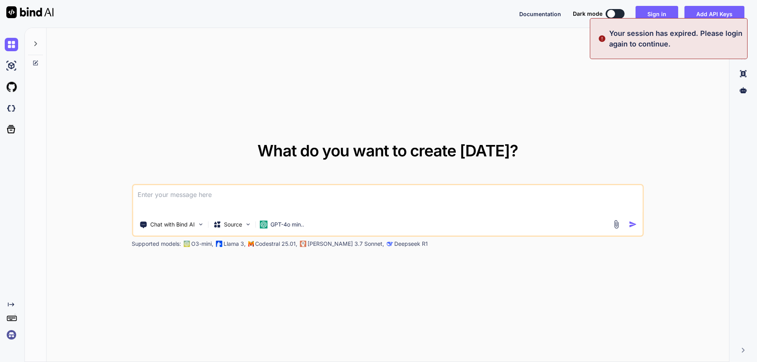
type textarea "x"
click at [706, 37] on p "Your session has expired. Please login again to continue." at bounding box center [675, 38] width 133 height 21
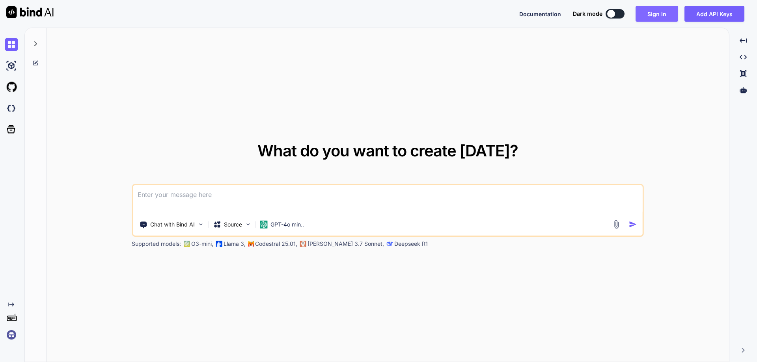
click at [660, 15] on button "Sign in" at bounding box center [657, 14] width 43 height 16
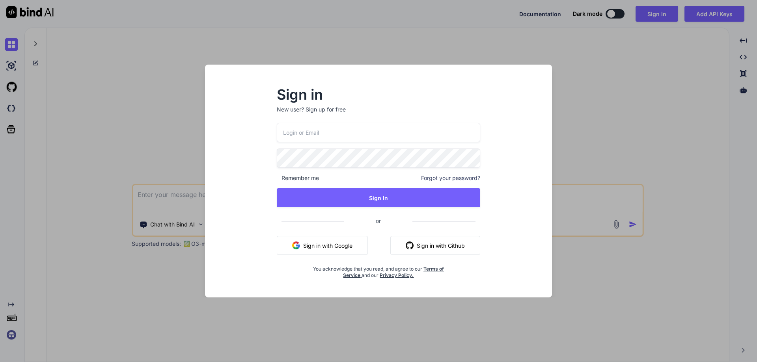
type input "[EMAIL_ADDRESS][DOMAIN_NAME]"
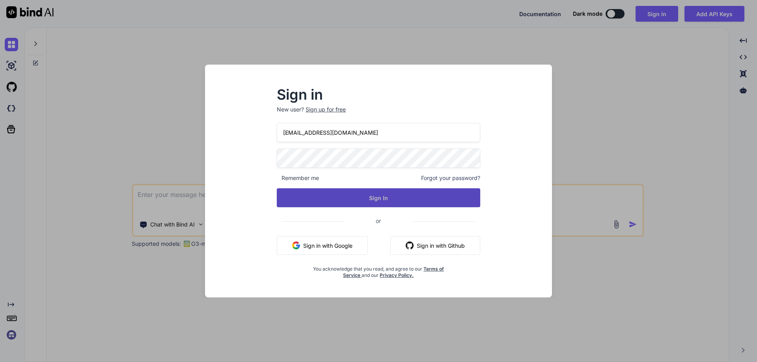
click at [379, 198] on button "Sign In" at bounding box center [379, 198] width 204 height 19
click at [347, 192] on button "Sign In" at bounding box center [379, 198] width 204 height 19
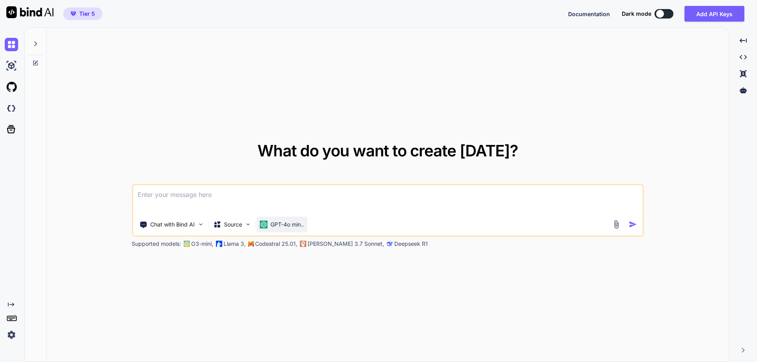
click at [301, 228] on p "GPT-4o min.." at bounding box center [288, 225] width 34 height 8
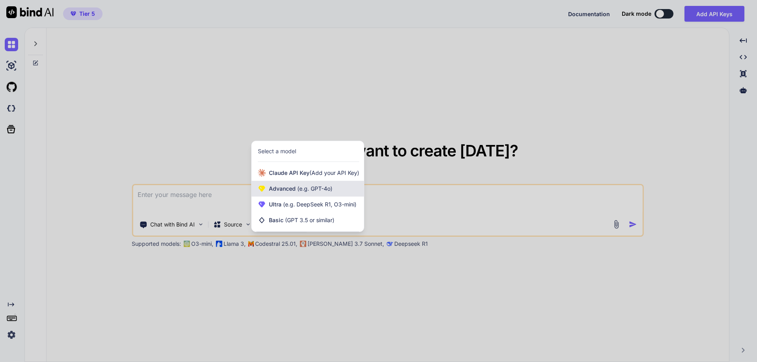
click at [300, 194] on div "Advanced (e.g. GPT-4o)" at bounding box center [308, 189] width 112 height 16
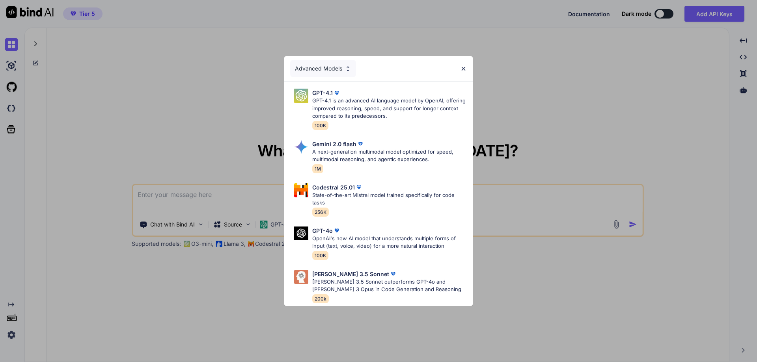
click at [514, 288] on div "Advanced Models GPT-4.1 GPT-4.1 is an advanced AI language model by OpenAI, off…" at bounding box center [378, 181] width 757 height 362
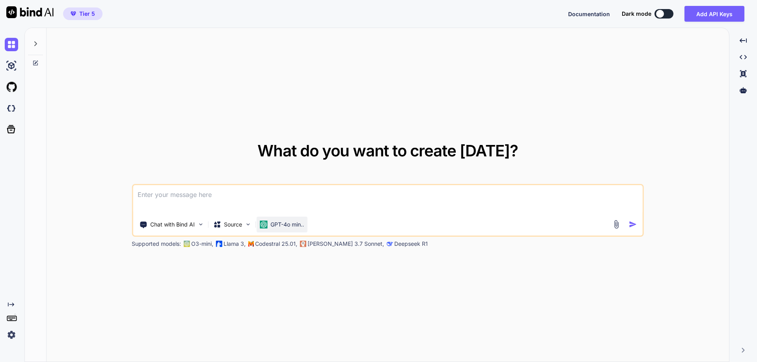
click at [282, 222] on p "GPT-4o min.." at bounding box center [288, 225] width 34 height 8
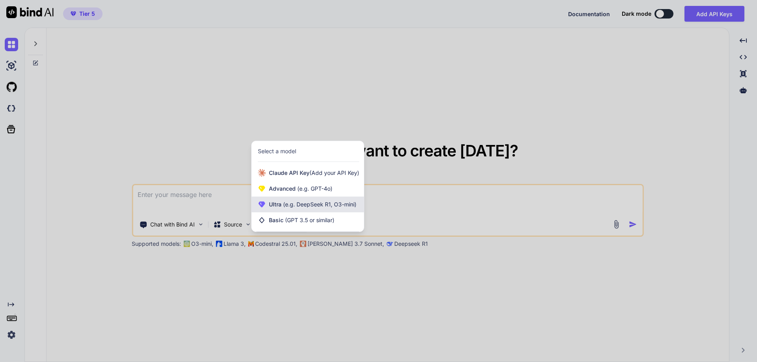
click at [284, 201] on span "Ultra (e.g. DeepSeek R1, O3-mini)" at bounding box center [313, 205] width 88 height 8
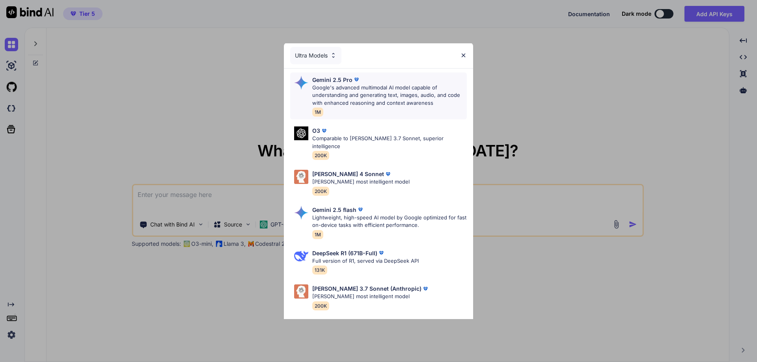
scroll to position [1, 0]
click at [378, 99] on p "Google's advanced multimodal AI model capable of understanding and generating t…" at bounding box center [389, 95] width 155 height 23
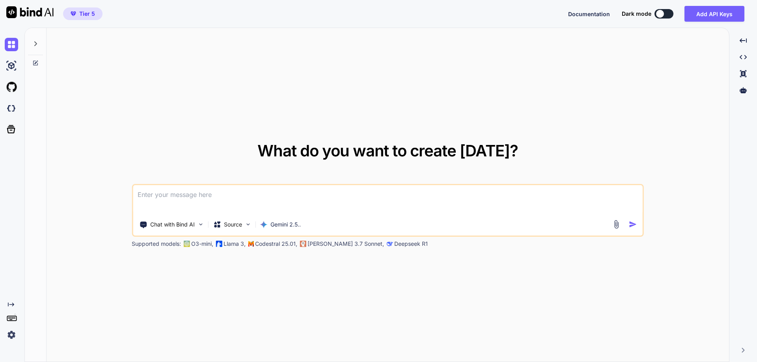
click at [175, 195] on textarea at bounding box center [388, 199] width 510 height 29
type textarea "o"
click at [280, 221] on p "Gemini 2.5.." at bounding box center [286, 225] width 30 height 8
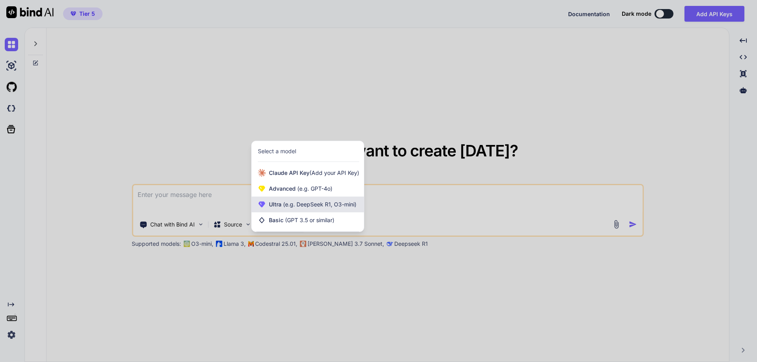
click at [281, 207] on span "Ultra (e.g. DeepSeek R1, O3-mini)" at bounding box center [313, 205] width 88 height 8
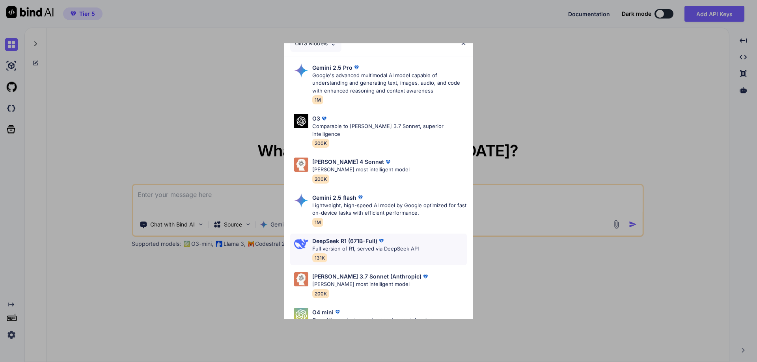
scroll to position [0, 0]
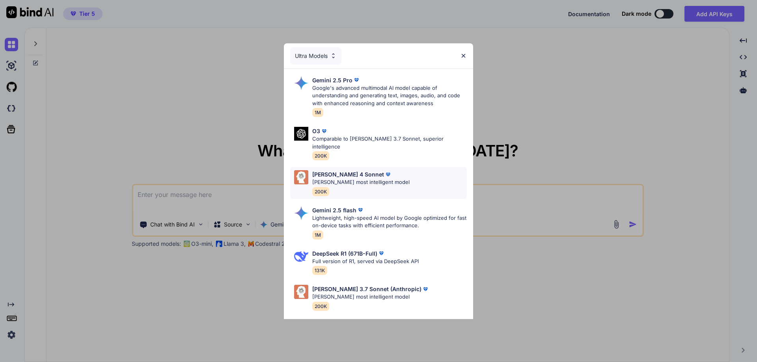
click at [349, 179] on p "[PERSON_NAME] most intelligent model" at bounding box center [360, 183] width 97 height 8
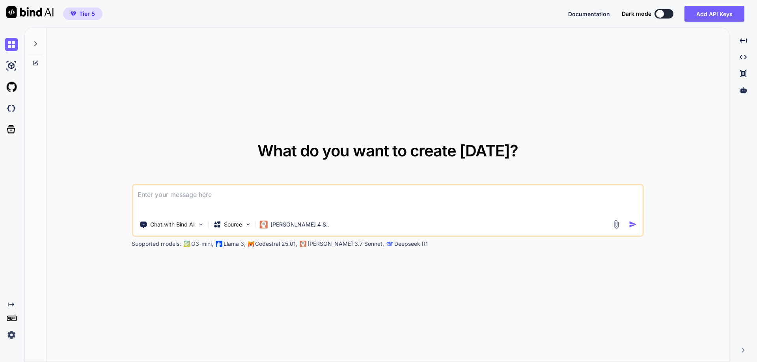
click at [145, 199] on textarea at bounding box center [388, 199] width 510 height 29
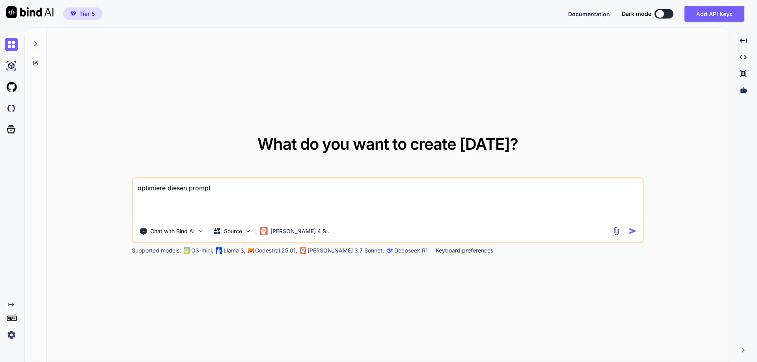
paste textarea "# LOREMI‑DOLORS AME CON ADI „ELITS DOEIUSMO TEMPORI UT LABOREETDOL“ *(Magnaaliq…"
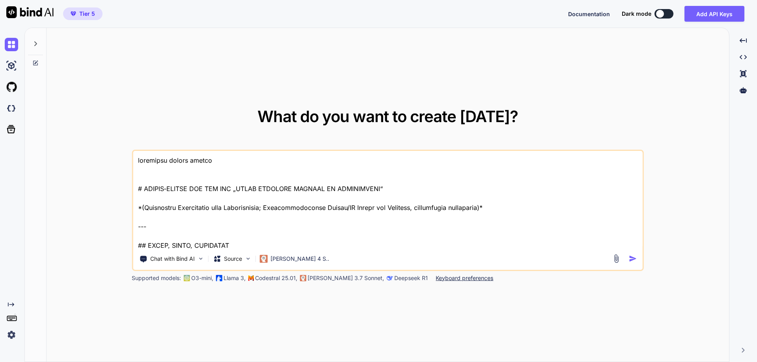
click at [152, 171] on textarea at bounding box center [388, 200] width 510 height 98
paste textarea "Lor ipsumd Sitame-Consec: Adipiscing-Elitseddoeiu TEM (Incididuntutlab & Etdolo…"
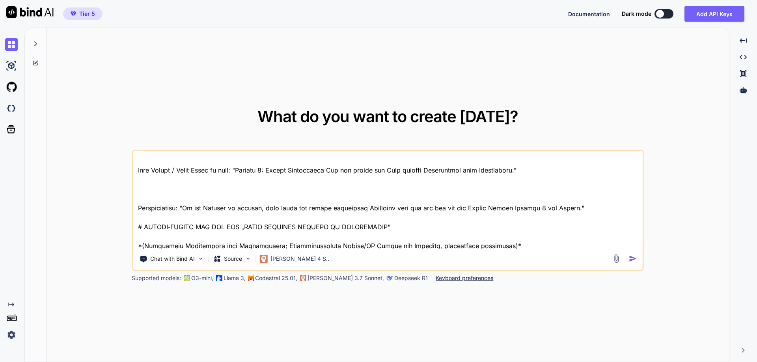
scroll to position [3265, 0]
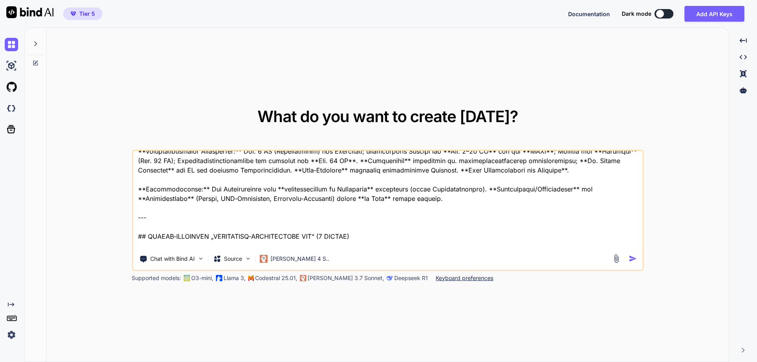
drag, startPoint x: 403, startPoint y: 245, endPoint x: 338, endPoint y: 228, distance: 66.5
click at [338, 228] on textarea at bounding box center [388, 200] width 510 height 98
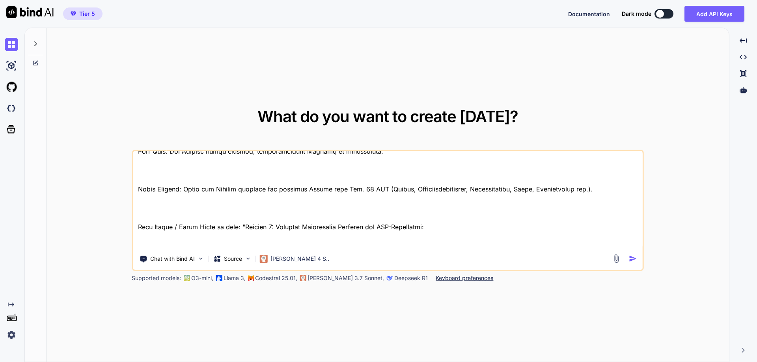
scroll to position [2978, 0]
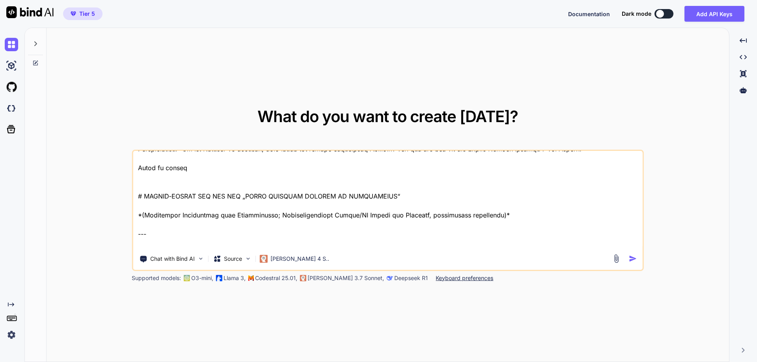
click at [233, 161] on textarea at bounding box center [388, 200] width 510 height 98
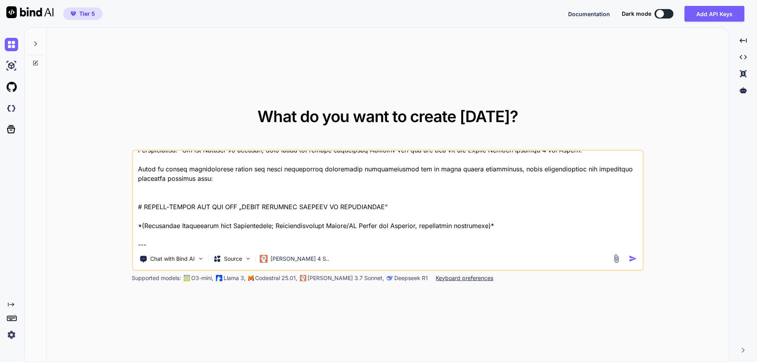
type textarea "loremipsu dolors ametco Adi elitse Doeius-Tempor: Incididunt-Utlaboreetdo MAG (…"
click at [633, 258] on img "button" at bounding box center [633, 259] width 8 height 8
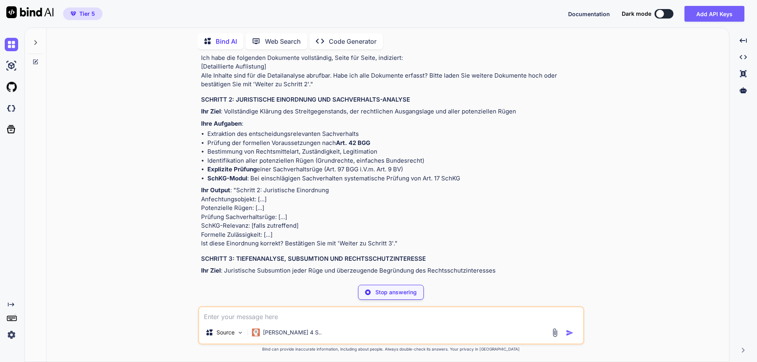
scroll to position [2300, 0]
